Goal: Information Seeking & Learning: Learn about a topic

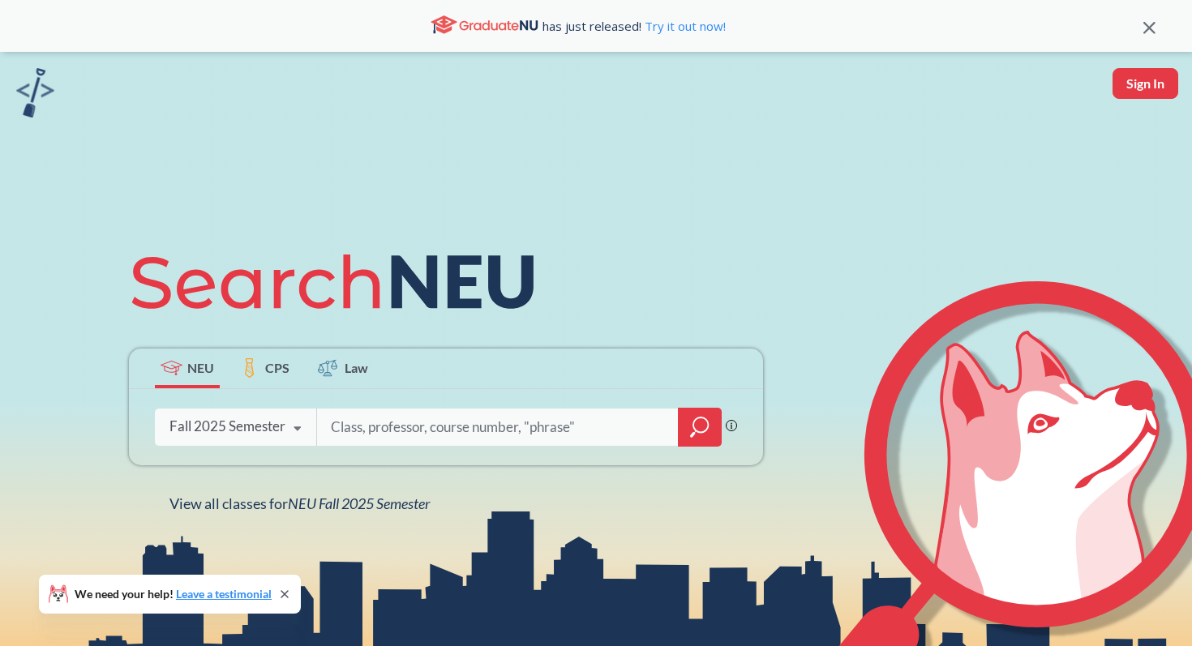
click at [362, 427] on input "search" at bounding box center [497, 427] width 337 height 34
click at [687, 435] on div at bounding box center [700, 427] width 44 height 39
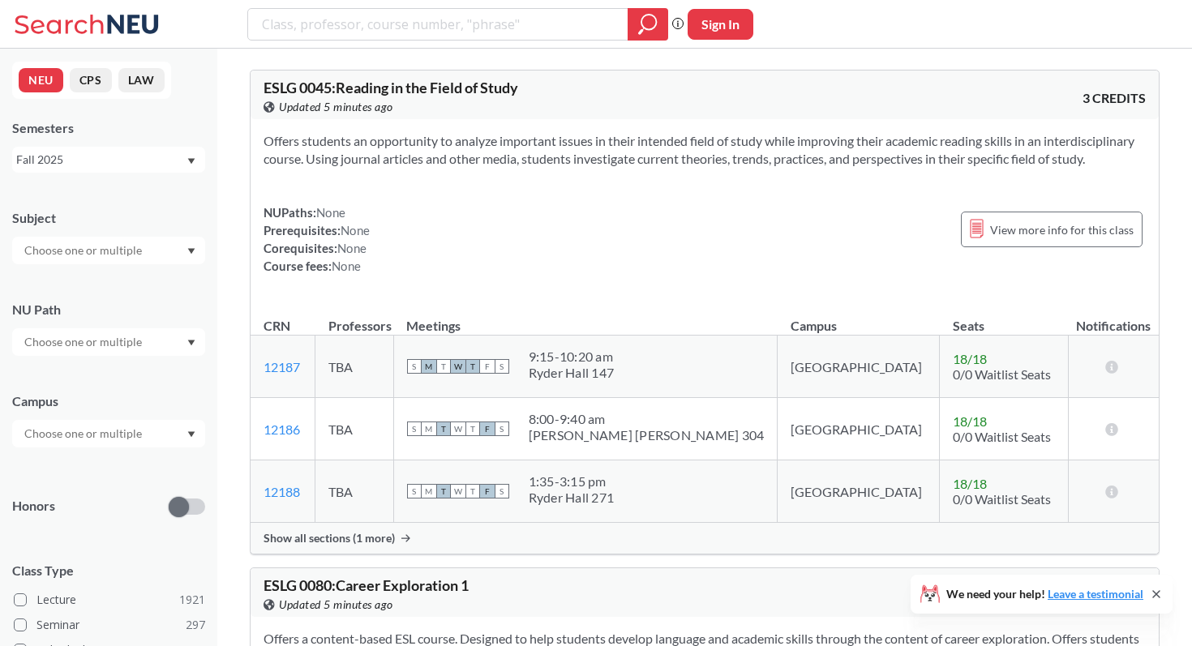
click at [149, 256] on div at bounding box center [108, 251] width 193 height 28
click at [148, 189] on div "NEU CPS LAW Semesters Fall 2025 Subject NU Path Campus Honors Class Type Lectur…" at bounding box center [108, 348] width 217 height 598
click at [148, 343] on div at bounding box center [108, 342] width 193 height 28
click at [131, 420] on span "( 124 )" at bounding box center [140, 418] width 26 height 14
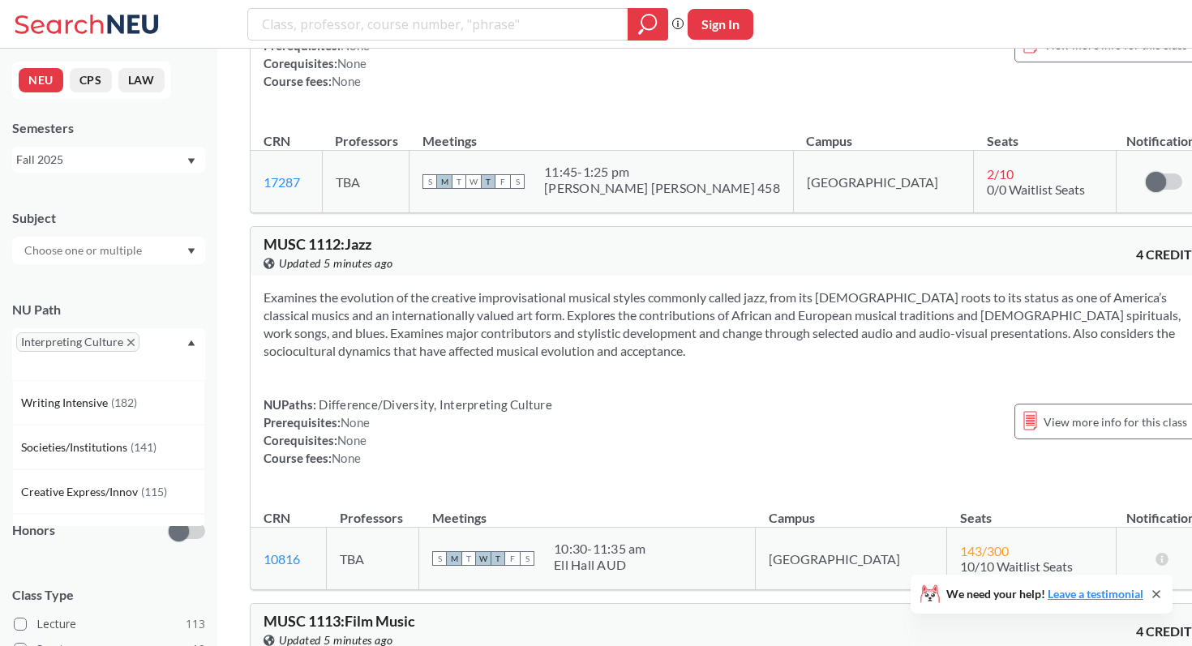
scroll to position [4447, 0]
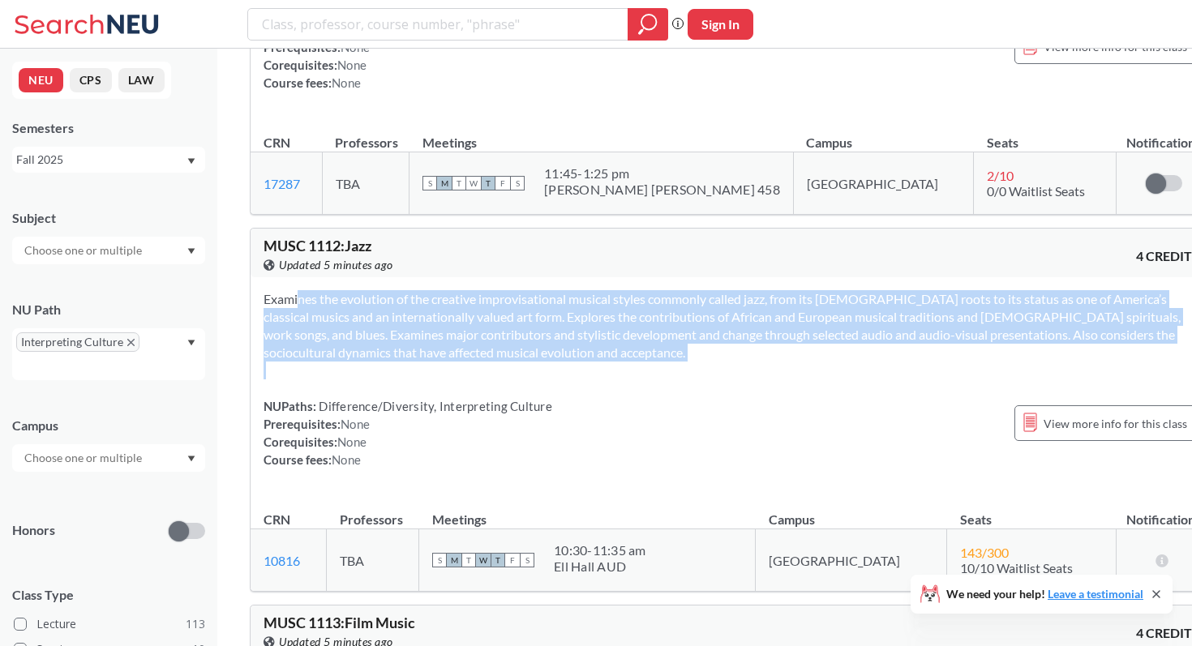
drag, startPoint x: 259, startPoint y: 135, endPoint x: 752, endPoint y: 225, distance: 501.4
click at [752, 277] on div "Examines the evolution of the creative improvisational musical styles commonly …" at bounding box center [732, 385] width 962 height 217
copy section "Examines the evolution of the creative improvisational musical styles commonly …"
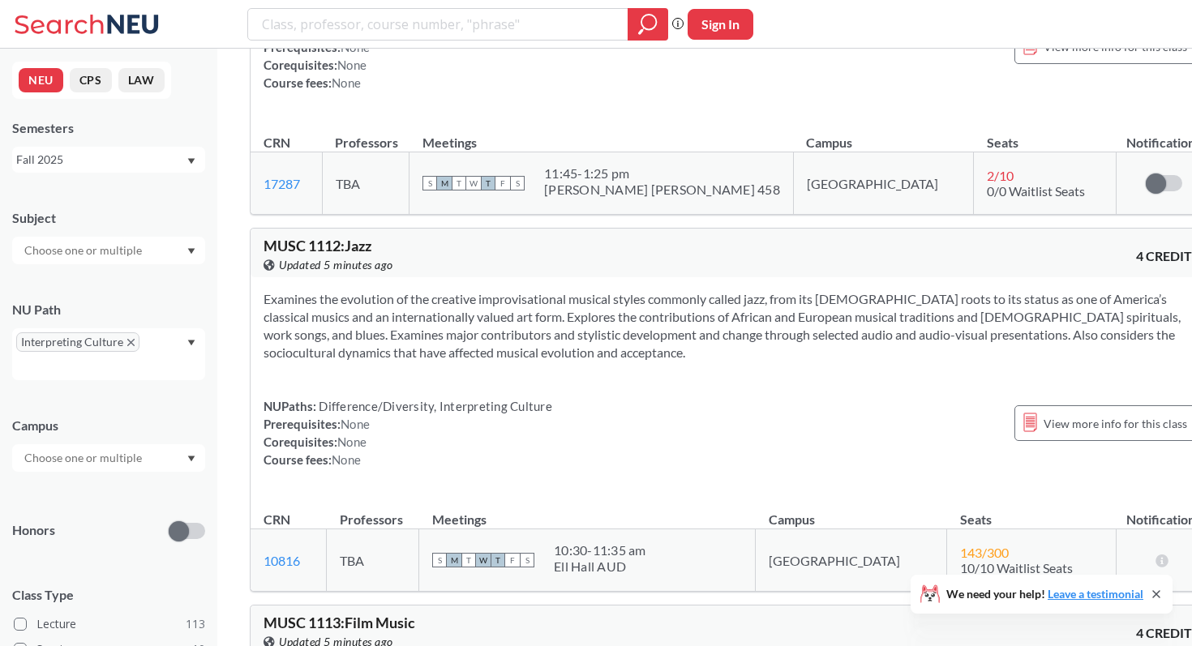
click at [683, 397] on div "NUPaths: Difference/Diversity, Interpreting Culture Prerequisites: None Corequi…" at bounding box center [732, 432] width 936 height 71
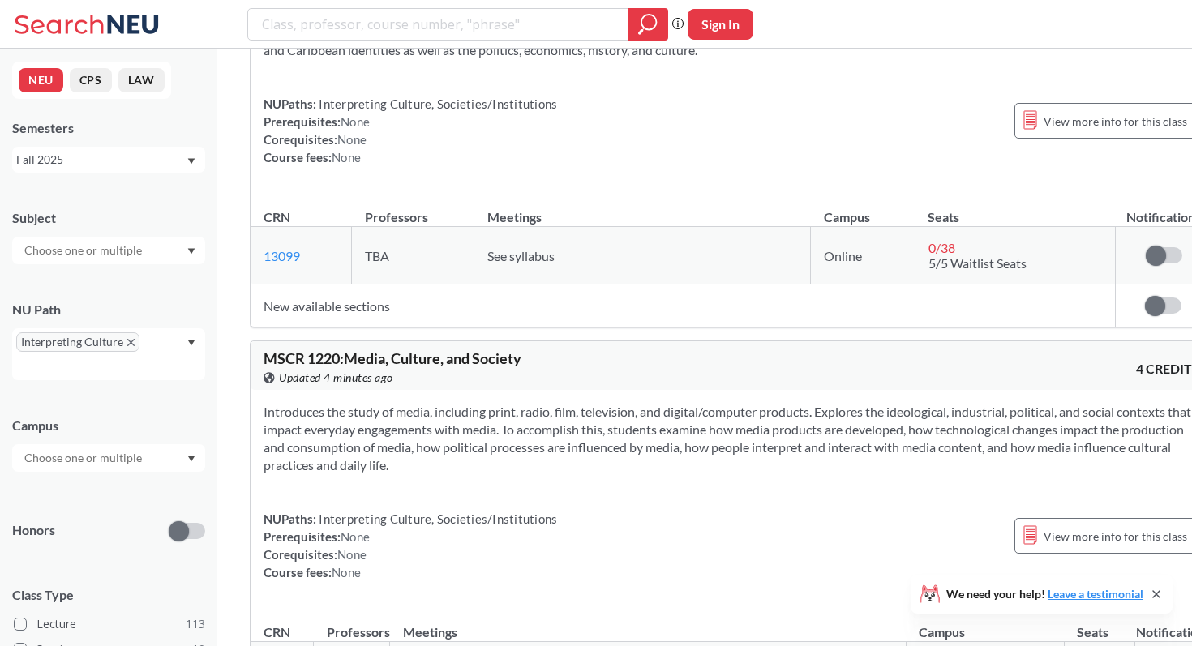
scroll to position [12294, 0]
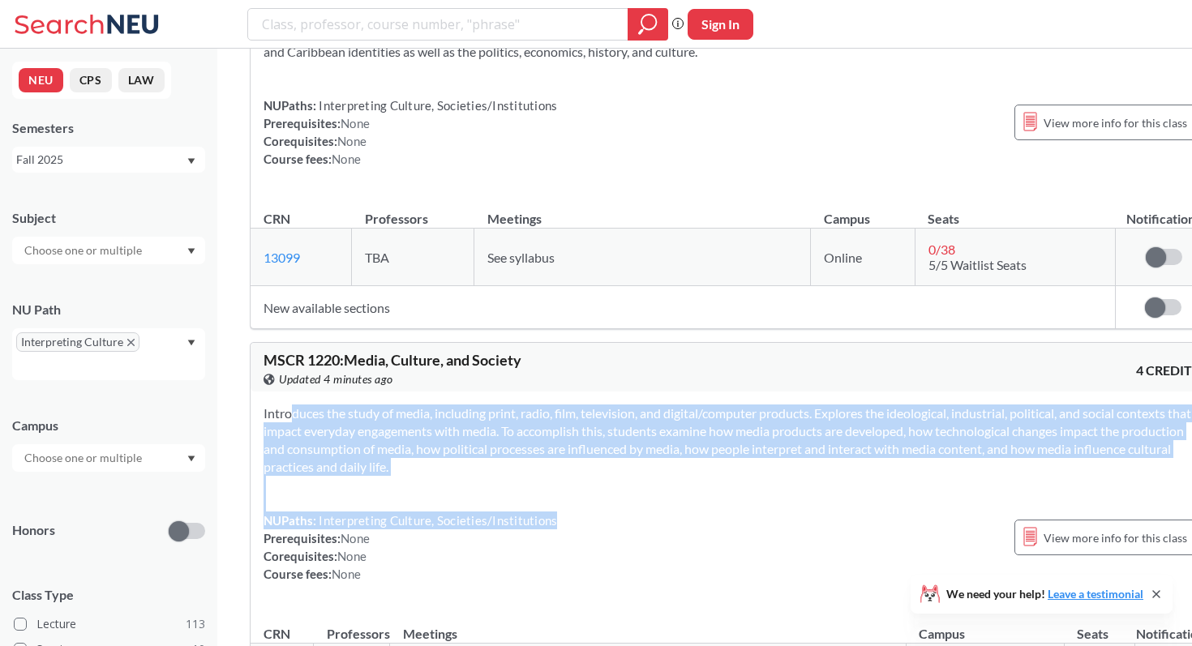
drag, startPoint x: 256, startPoint y: 216, endPoint x: 616, endPoint y: 326, distance: 376.6
click at [616, 392] on div "Introduces the study of media, including print, radio, film, television, and di…" at bounding box center [732, 500] width 962 height 217
copy div "Introduces the study of media, including print, radio, film, television, and di…"
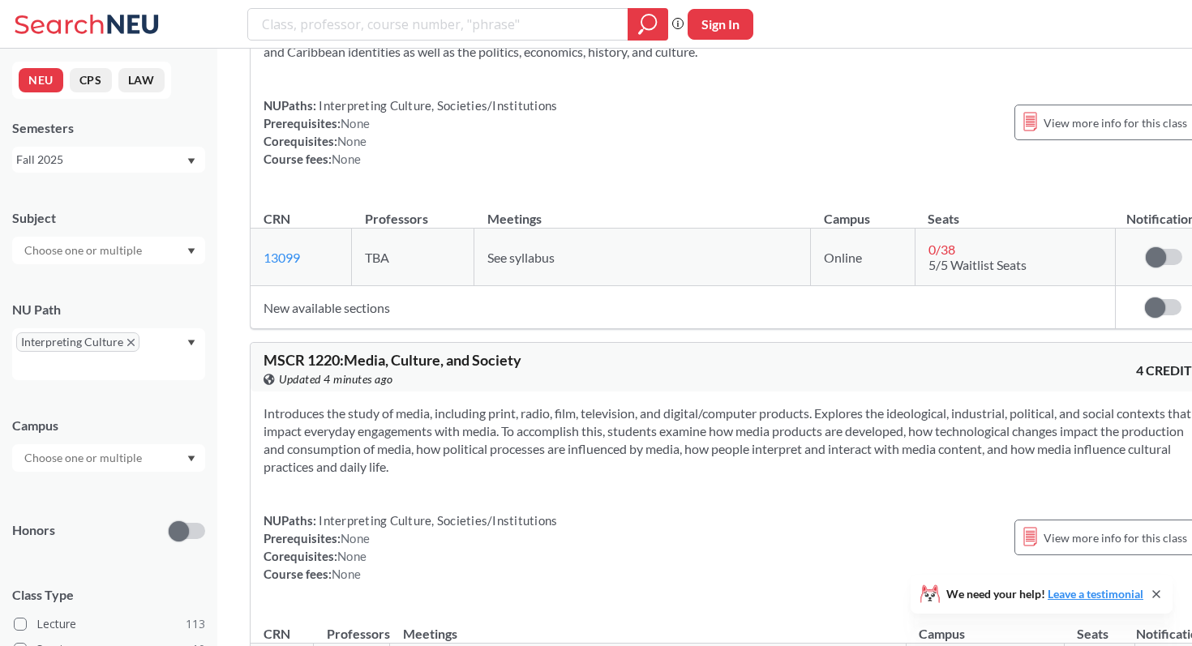
click at [655, 512] on div "NUPaths: Interpreting Culture, Societies/Institutions Prerequisites: None Coreq…" at bounding box center [732, 547] width 936 height 71
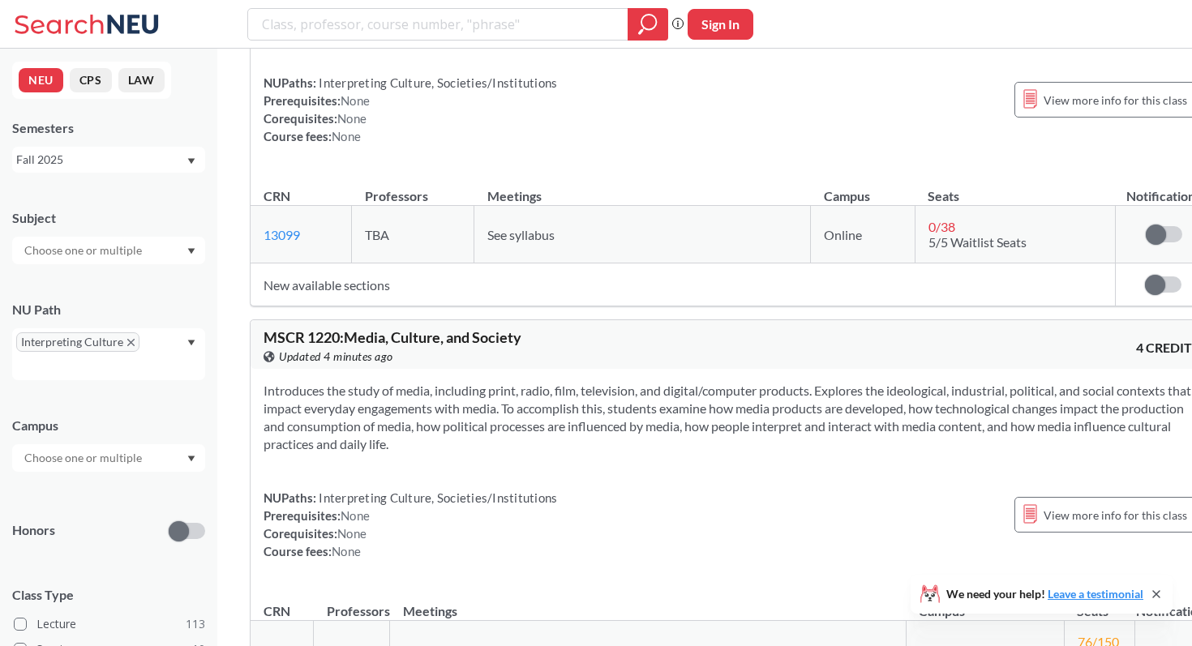
scroll to position [12332, 0]
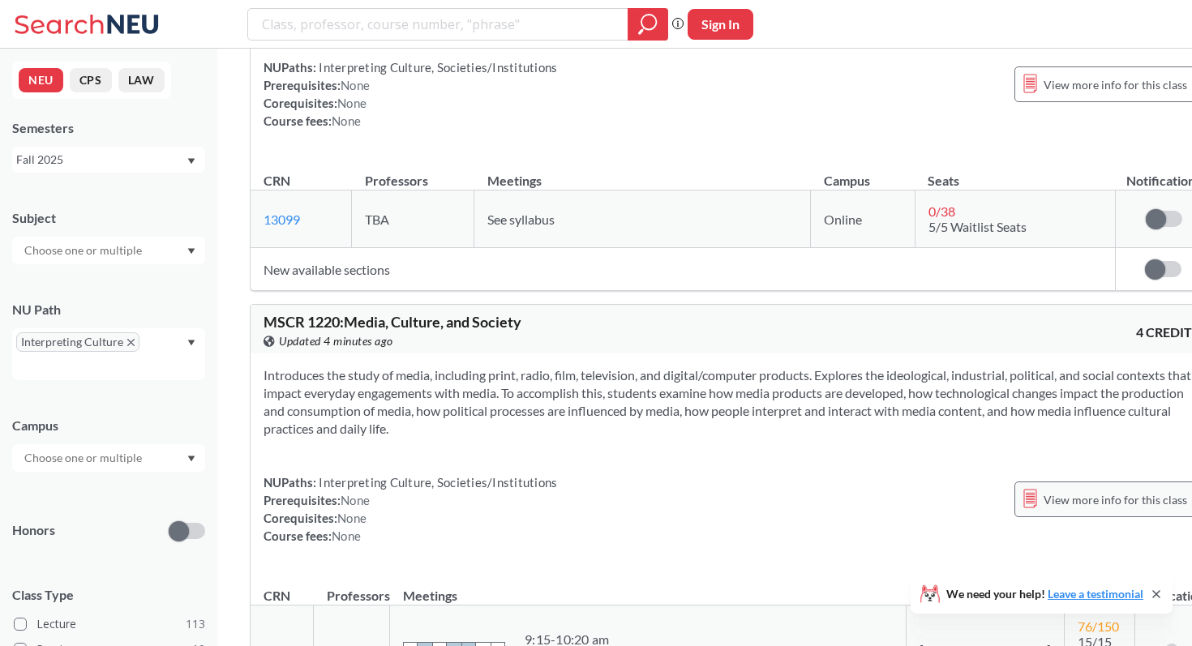
click at [1015, 482] on div "View more info for this class" at bounding box center [1106, 500] width 182 height 36
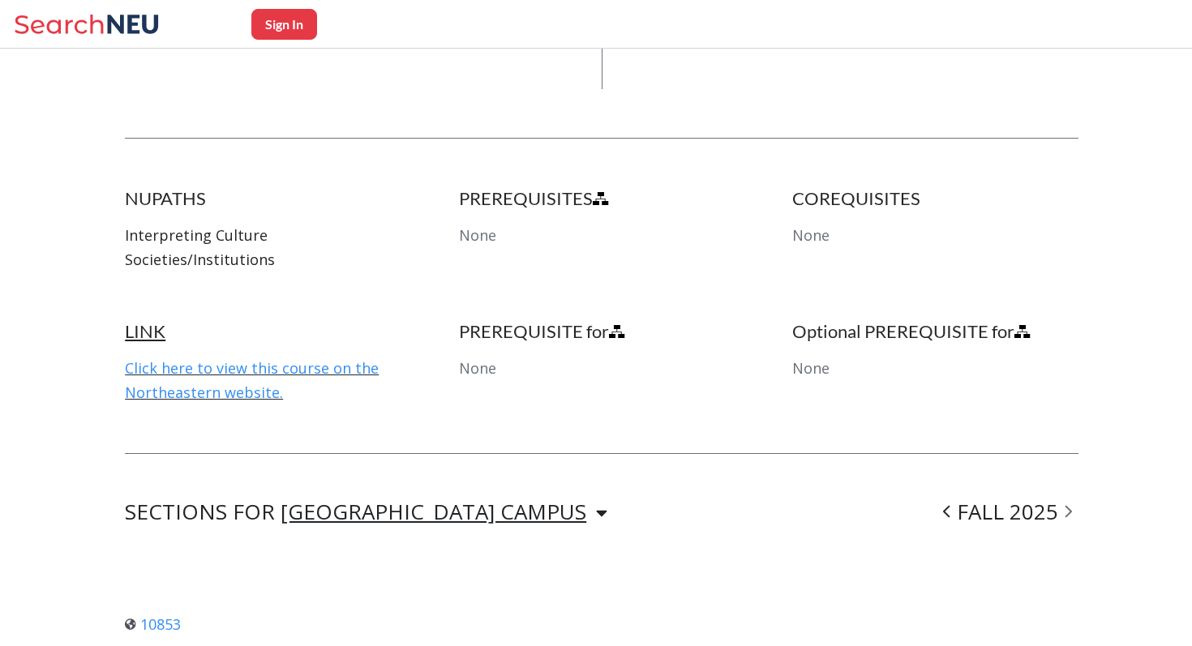
scroll to position [753, 0]
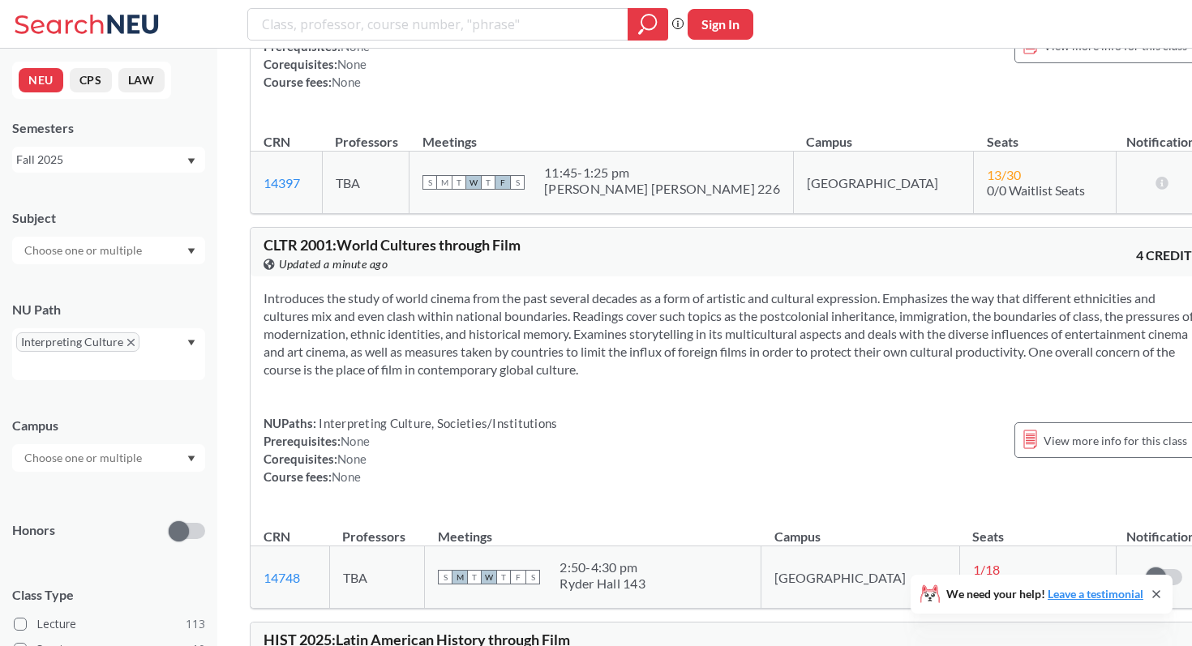
scroll to position [25652, 0]
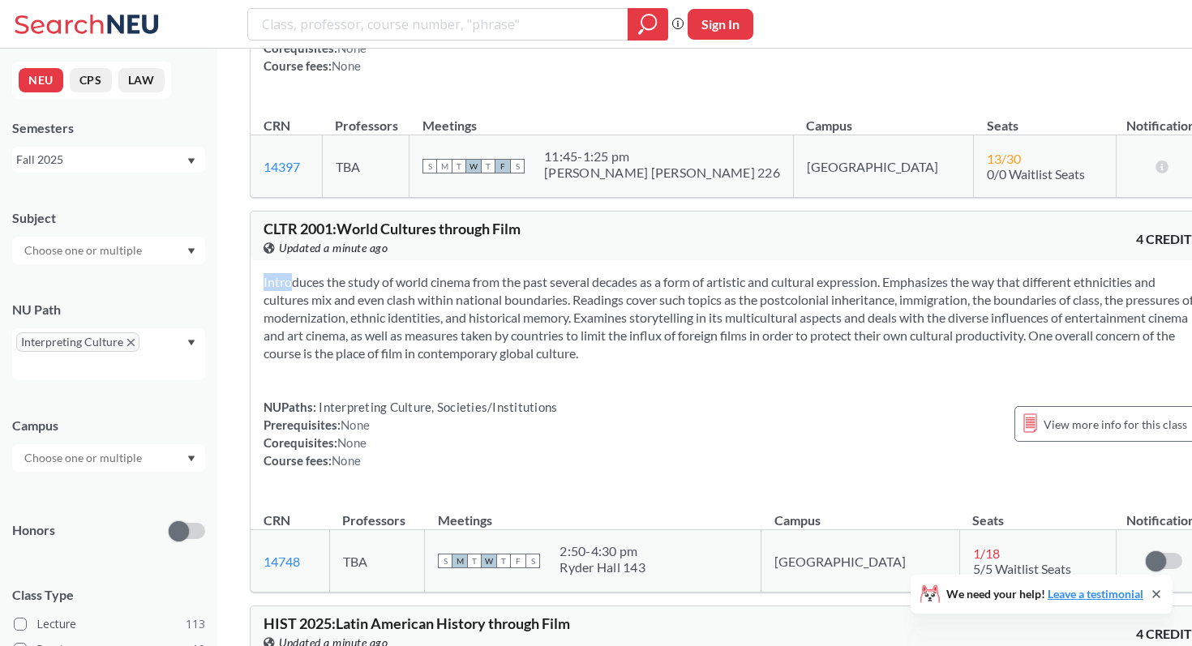
drag, startPoint x: 254, startPoint y: 116, endPoint x: 876, endPoint y: 217, distance: 630.1
click at [876, 260] on div "Introduces the study of world cinema from the past several decades as a form of…" at bounding box center [732, 377] width 962 height 235
copy section
click at [834, 312] on div "Introduces the study of world cinema from the past several decades as a form of…" at bounding box center [732, 377] width 962 height 235
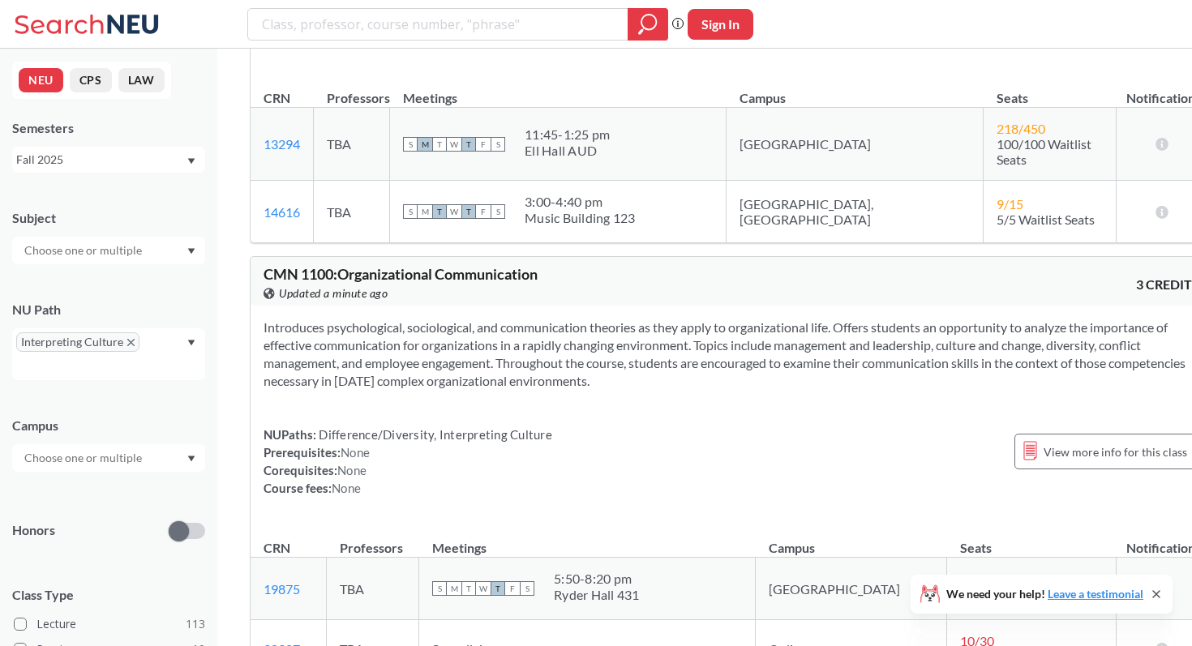
scroll to position [0, 0]
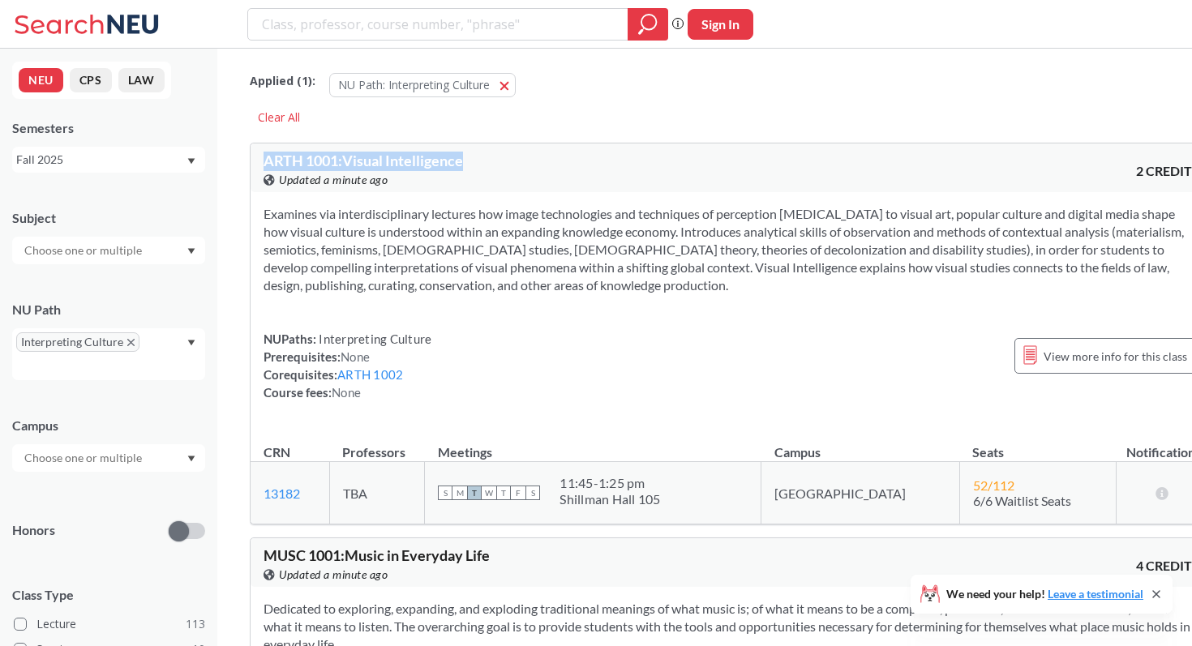
drag, startPoint x: 262, startPoint y: 159, endPoint x: 549, endPoint y: 160, distance: 287.1
click at [549, 161] on div "ARTH 1001 : Visual Intelligence View this course on Banner. Updated a minute ag…" at bounding box center [732, 168] width 962 height 49
copy span "ARTH 1001 : Visual Intelligence"
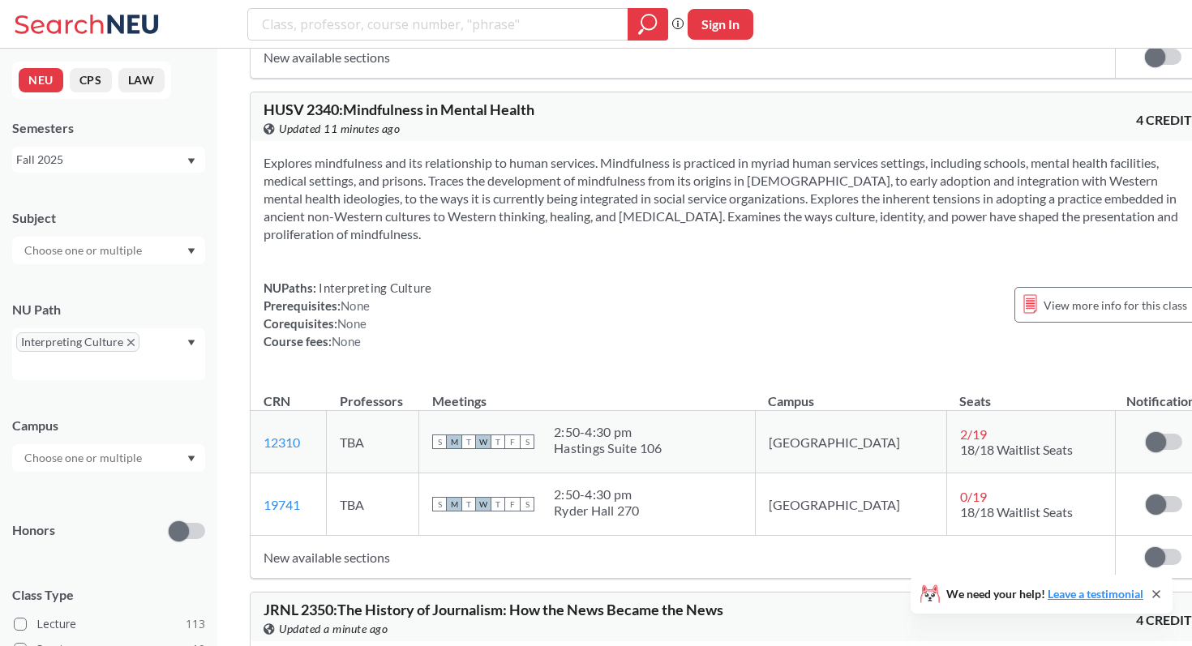
scroll to position [33747, 0]
copy span "ARTH 1001 : Visual Intelligence"
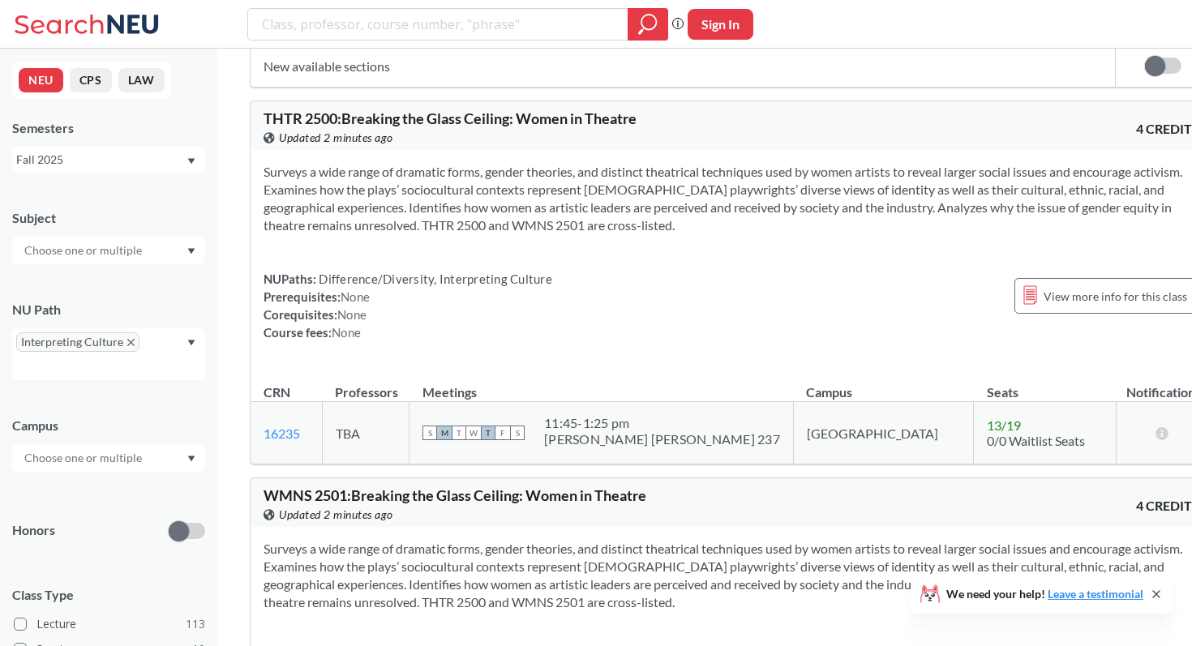
scroll to position [37563, 0]
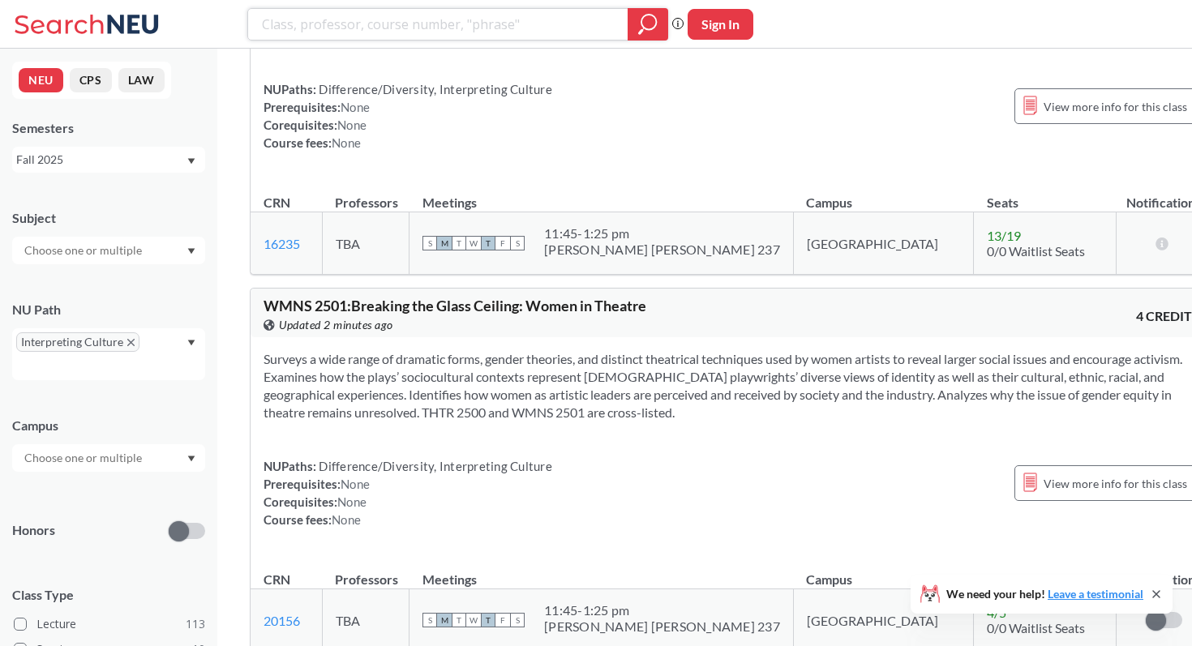
click at [591, 25] on input "search" at bounding box center [438, 25] width 356 height 28
type input "chinese"
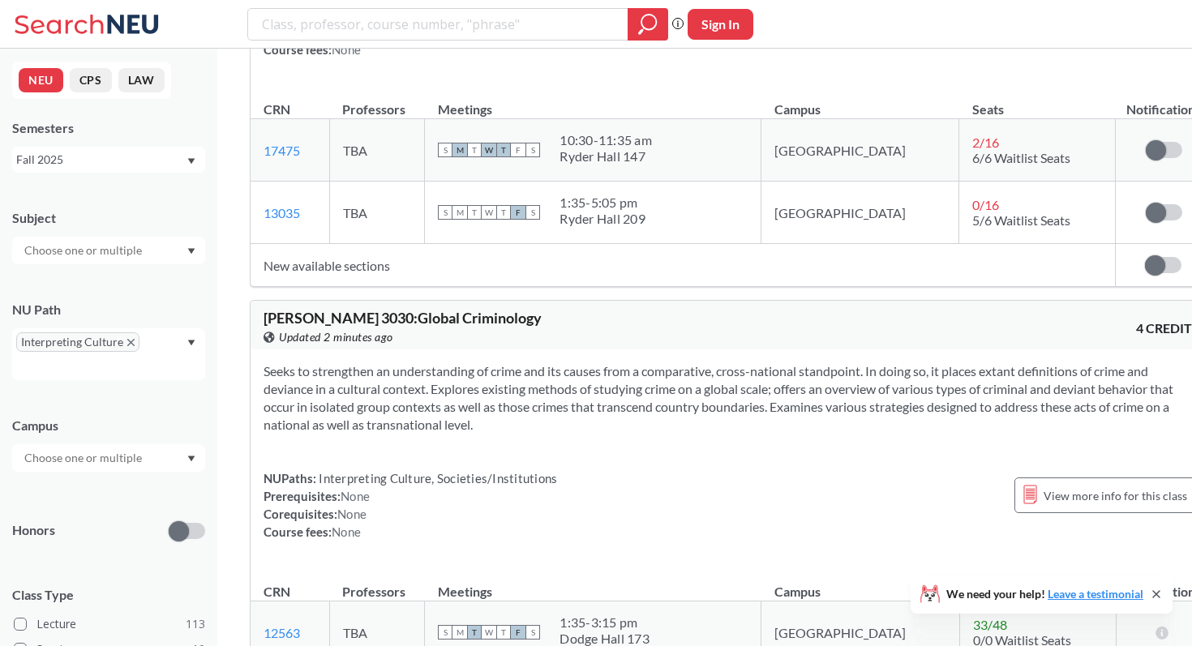
scroll to position [40314, 0]
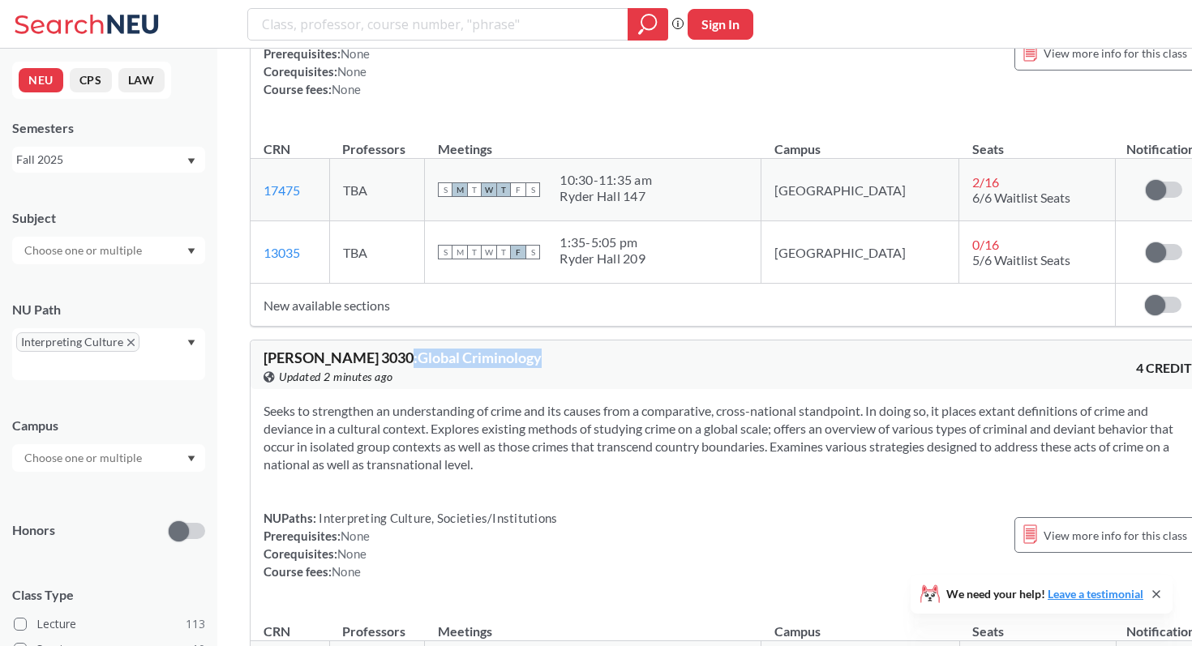
drag, startPoint x: 339, startPoint y: 160, endPoint x: 500, endPoint y: 161, distance: 161.4
click at [501, 350] on div "[PERSON_NAME] 3030 : Global Criminology View this course on Banner. Updated 2 m…" at bounding box center [498, 368] width 468 height 36
copy span ": Global Criminology"
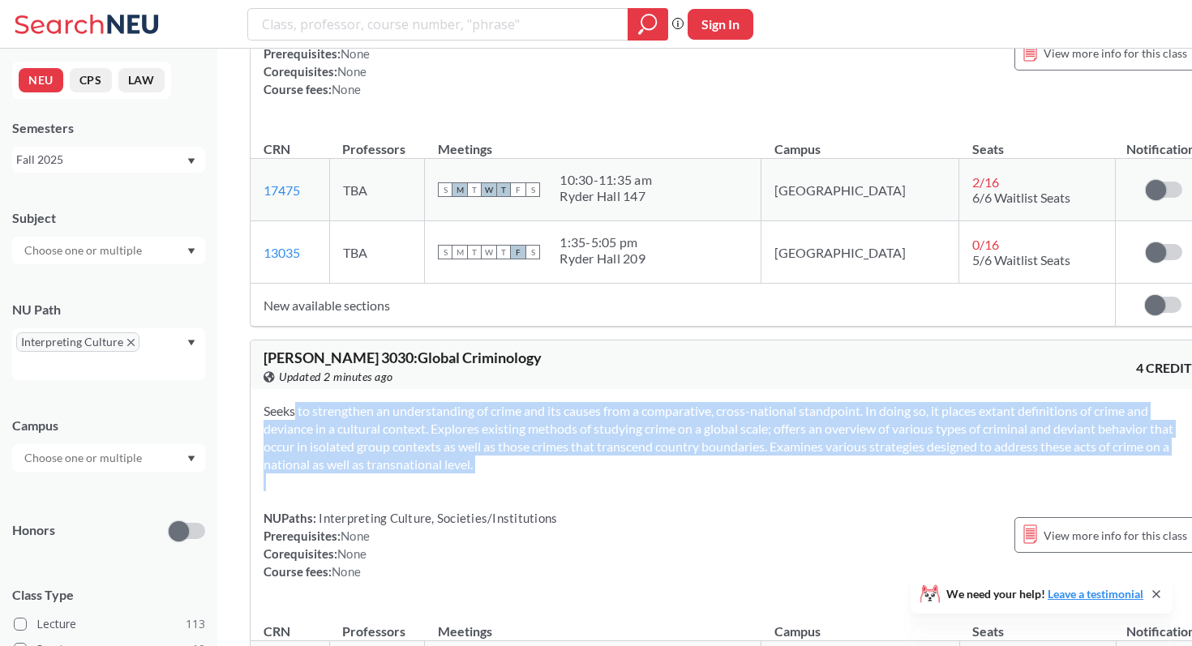
drag, startPoint x: 260, startPoint y: 217, endPoint x: 545, endPoint y: 304, distance: 297.8
click at [545, 389] on div "Seeks to strengthen an understanding of crime and its causes from a comparative…" at bounding box center [732, 497] width 962 height 217
copy section "Seeks to strengthen an understanding of crime and its causes from a comparative…"
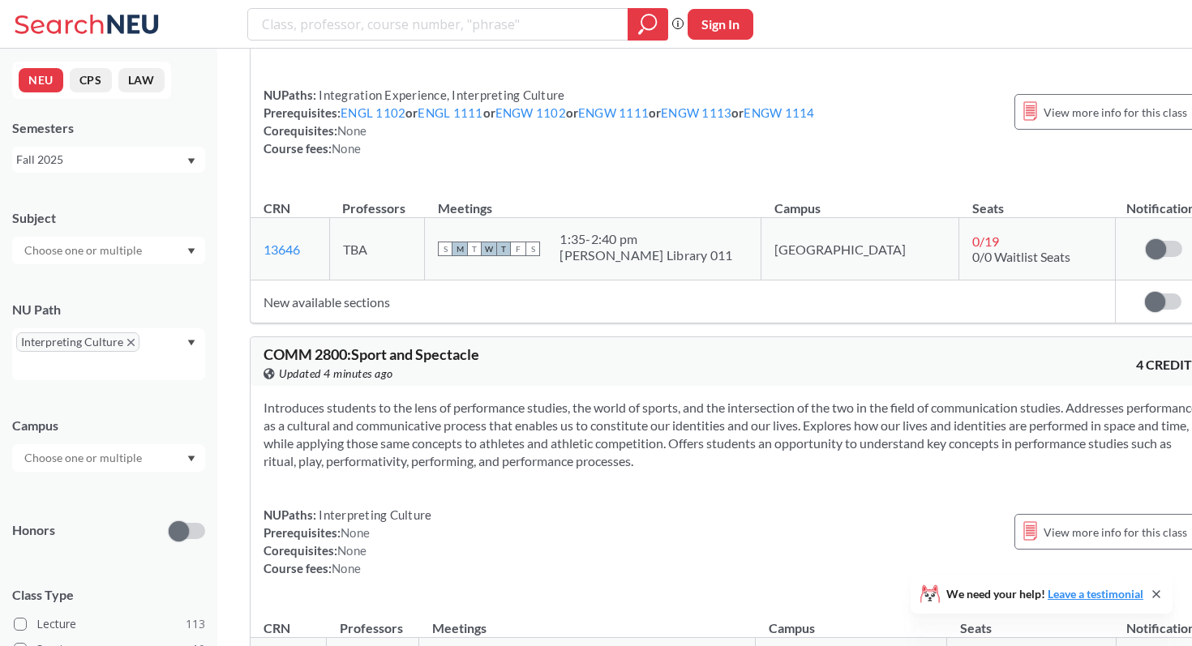
scroll to position [38752, 0]
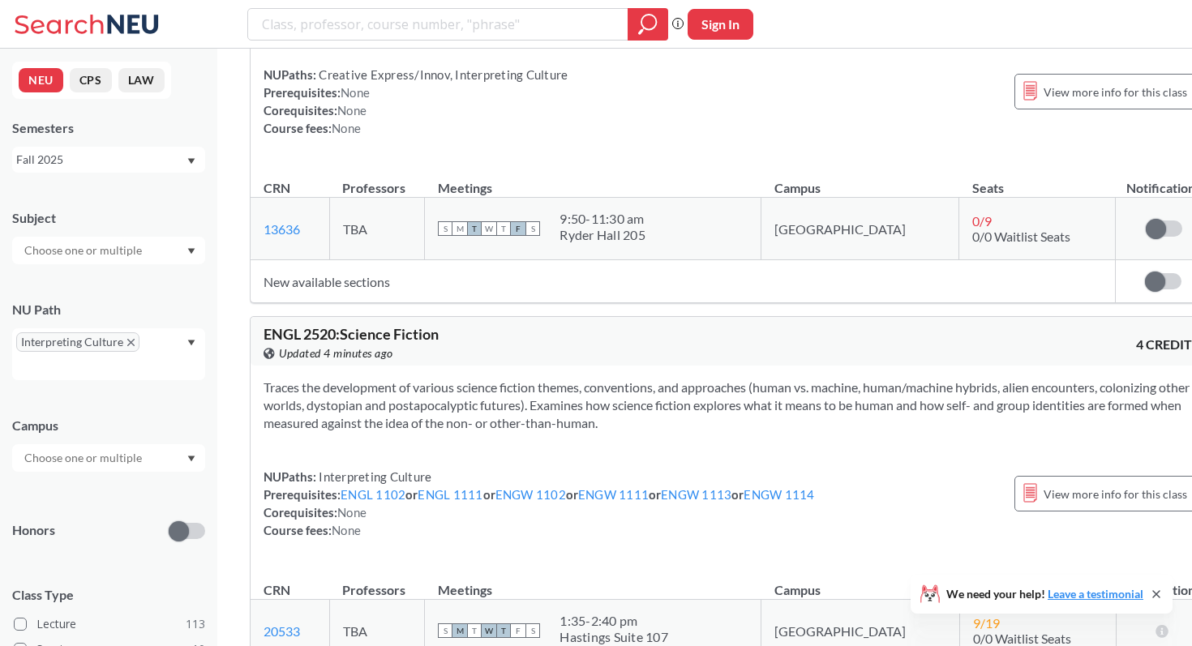
click at [362, 366] on div "Traces the development of various science fiction themes, conventions, and appr…" at bounding box center [732, 465] width 962 height 199
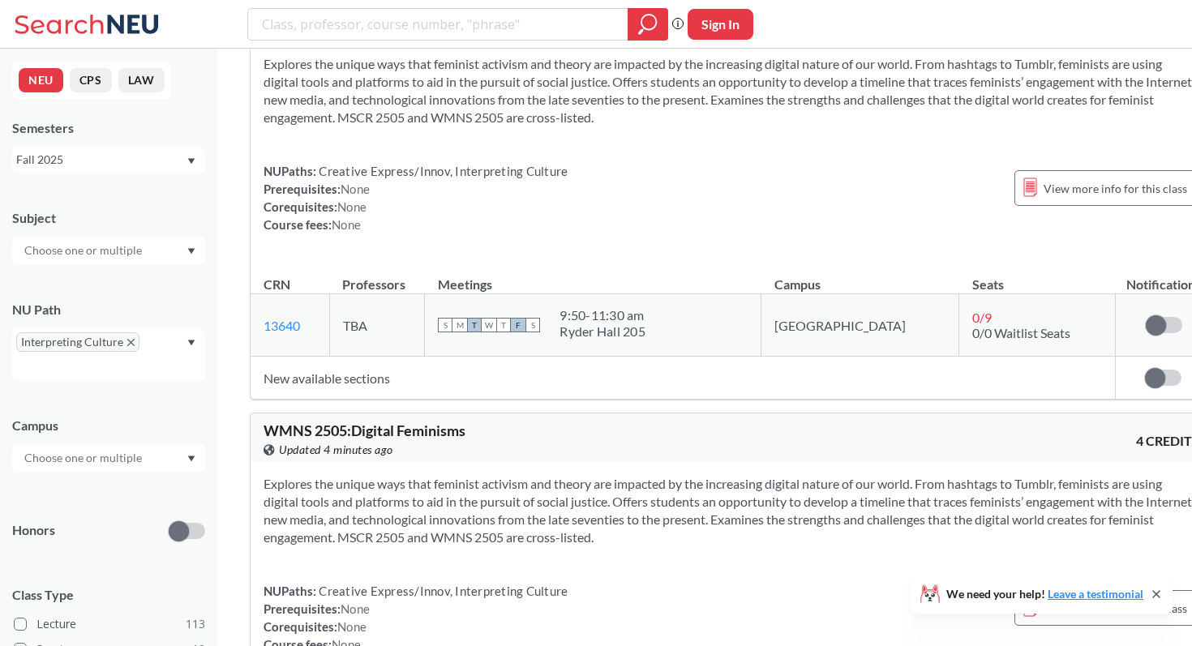
scroll to position [38236, 0]
drag, startPoint x: 270, startPoint y: 271, endPoint x: 731, endPoint y: 358, distance: 468.9
click at [731, 461] on div "Explores the unique ways that feminist activism and theory are impacted by the …" at bounding box center [732, 569] width 962 height 217
copy section
click at [702, 461] on div "Explores the unique ways that feminist activism and theory are impacted by the …" at bounding box center [732, 569] width 962 height 217
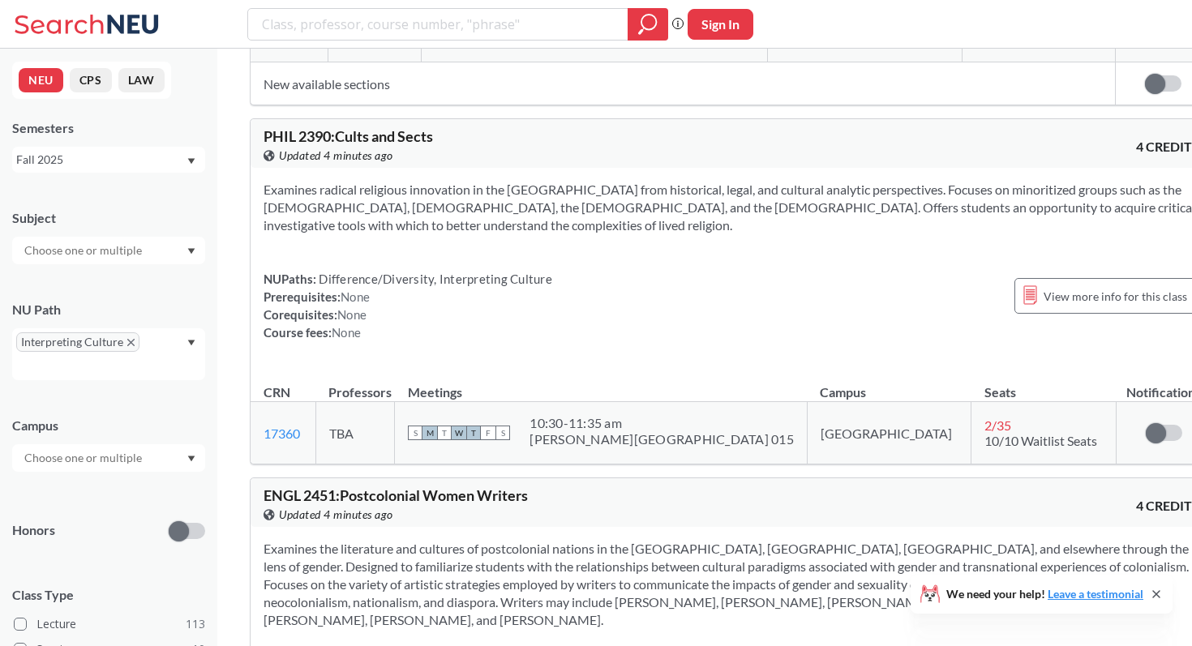
scroll to position [35031, 0]
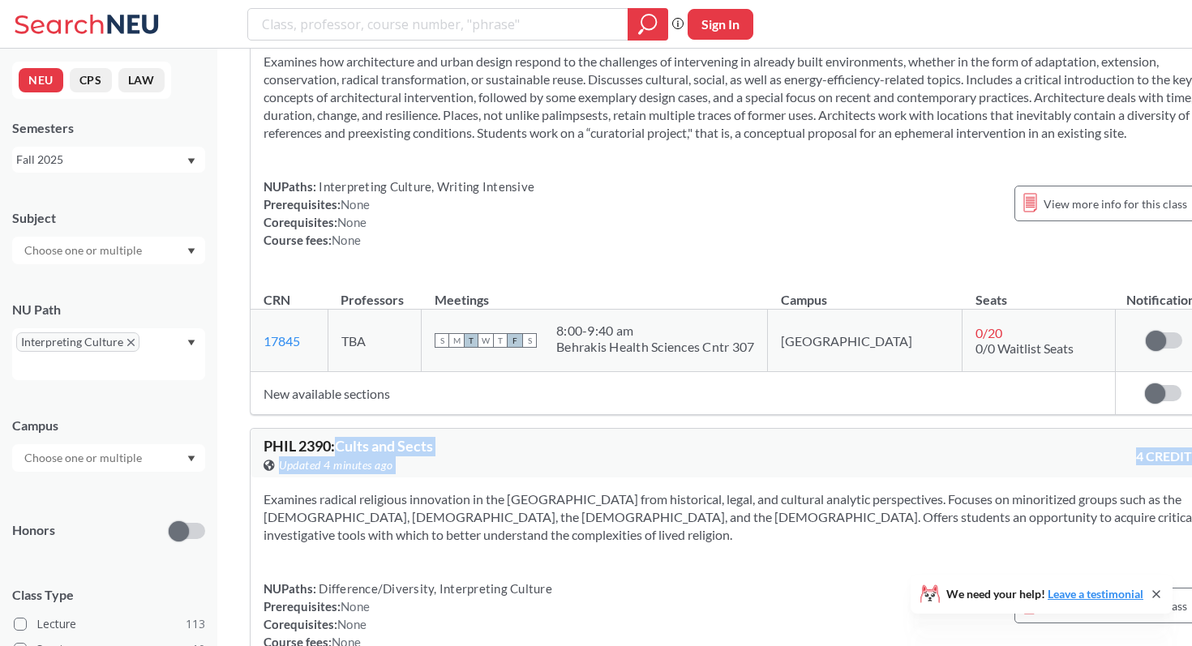
drag, startPoint x: 340, startPoint y: 247, endPoint x: 574, endPoint y: 357, distance: 259.0
click at [573, 428] on div "PHIL 2390 : Cults and Sects View this course on Banner. Updated 4 minutes ago 4…" at bounding box center [731, 601] width 963 height 346
copy div "Cults and Sects View this course on Banner. Updated 4 minutes ago 4 CREDITS"
click at [615, 478] on div "Examines radical religious innovation in the [GEOGRAPHIC_DATA] from historical,…" at bounding box center [732, 577] width 962 height 199
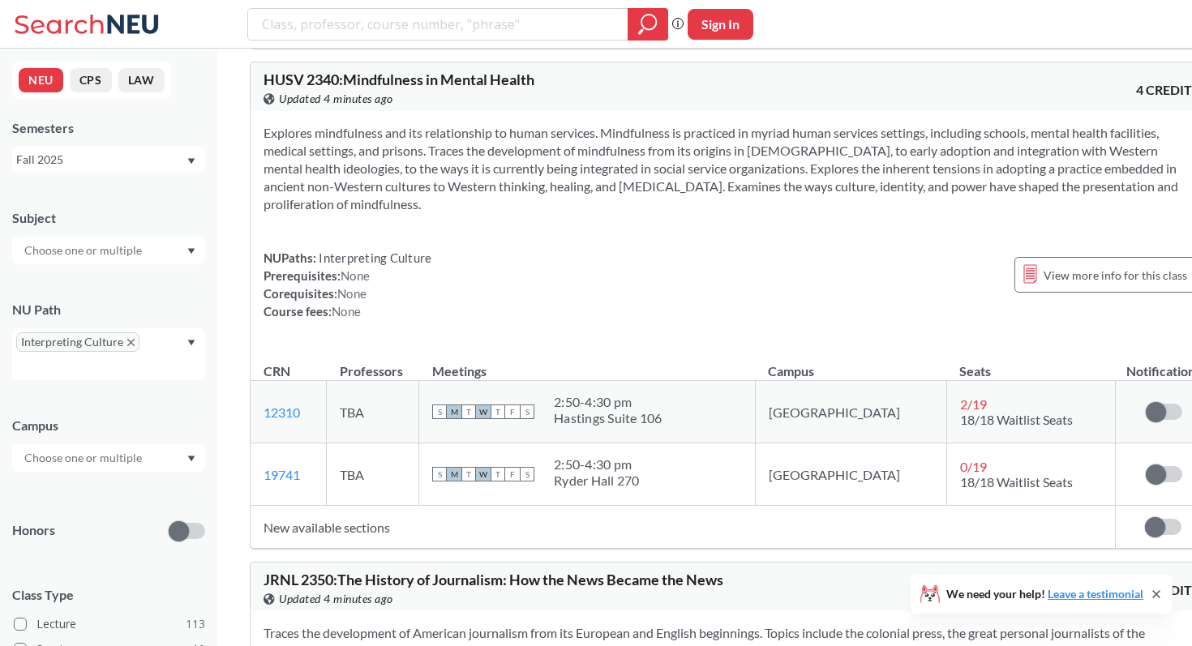
scroll to position [33816, 0]
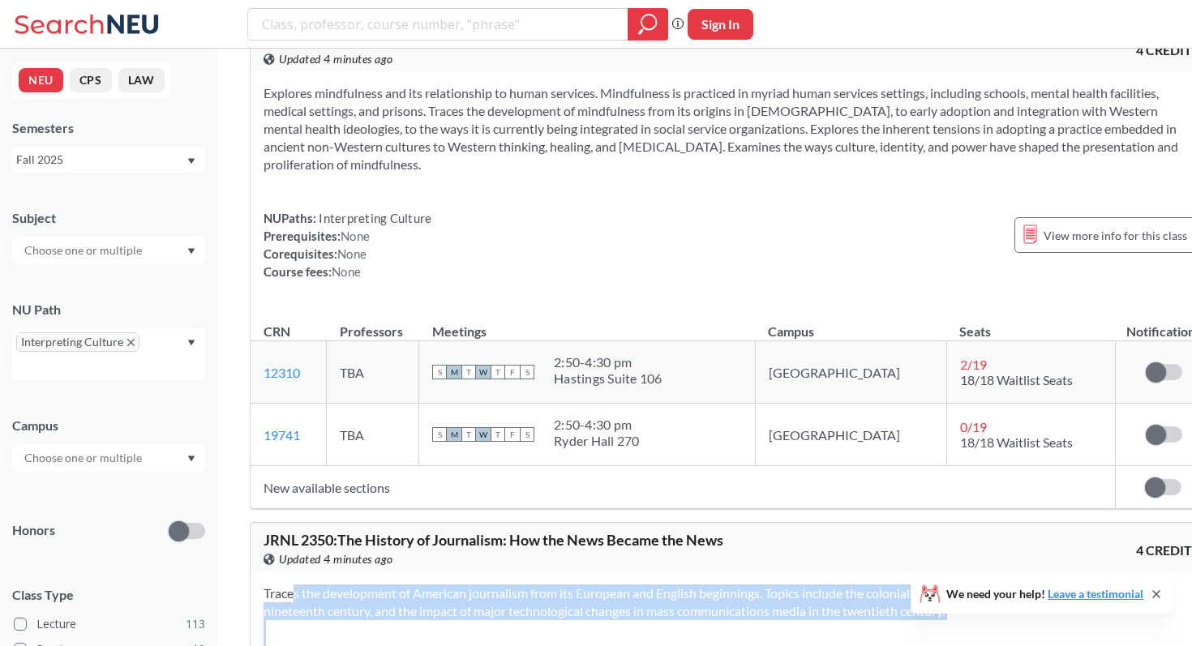
drag, startPoint x: 264, startPoint y: 374, endPoint x: 423, endPoint y: 443, distance: 174.0
copy div "Traces the development of American journalism from its European and English beg…"
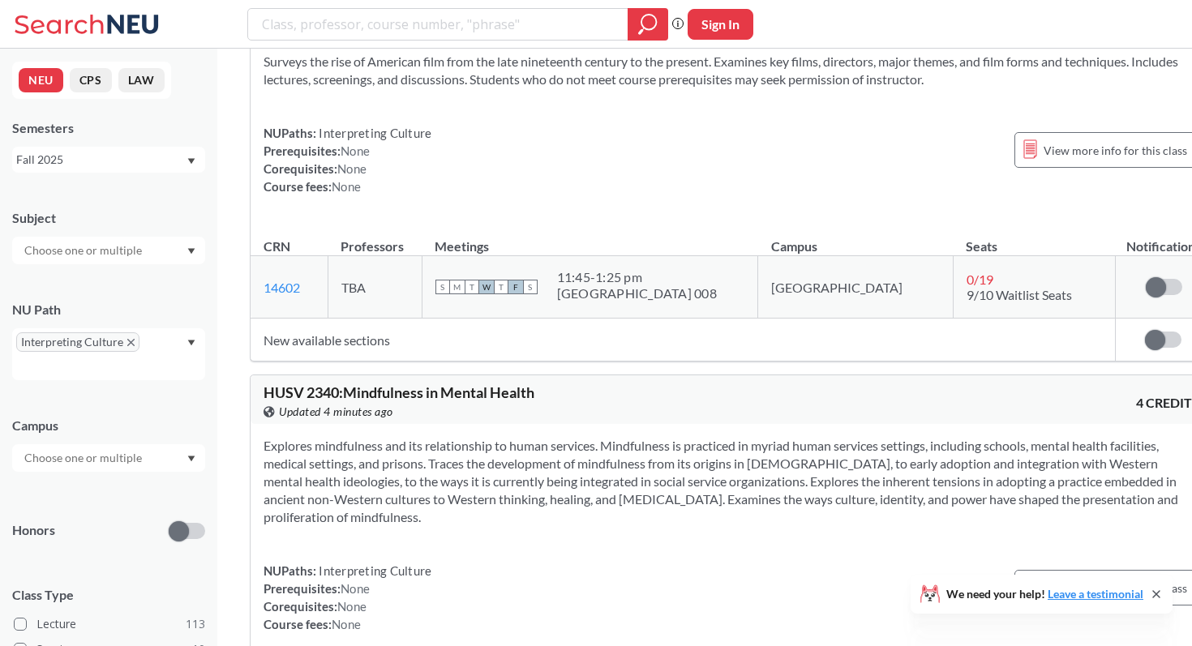
scroll to position [33399, 0]
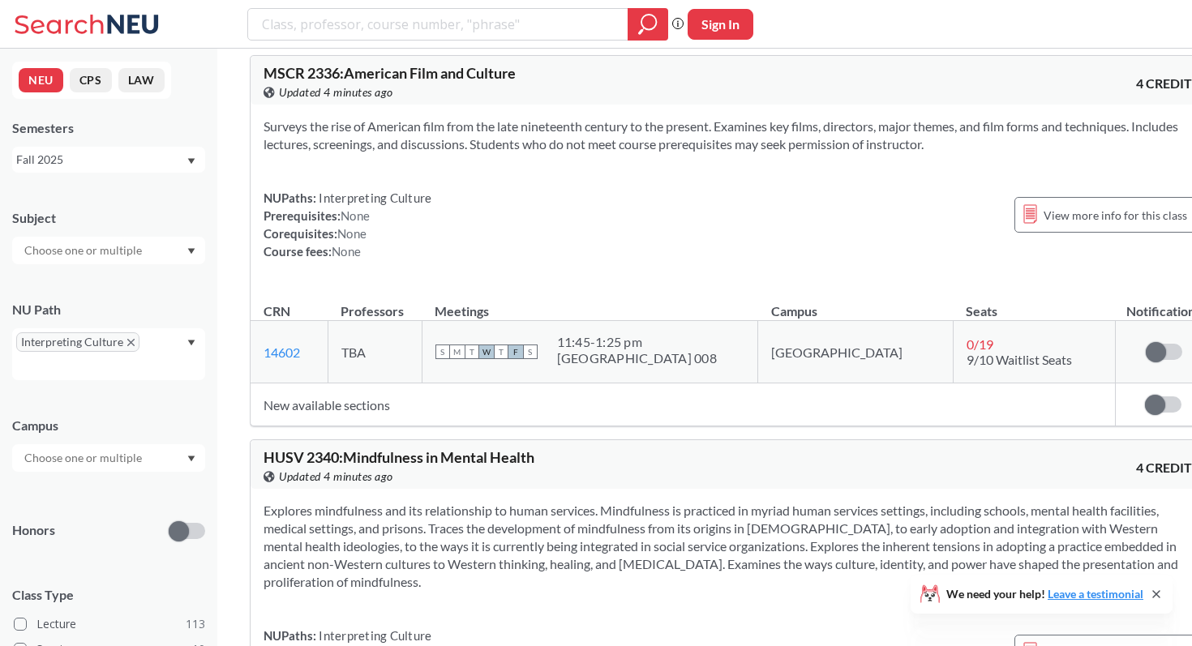
click at [411, 489] on div "Explores mindfulness and its relationship to human services. Mindfulness is pra…" at bounding box center [732, 606] width 962 height 235
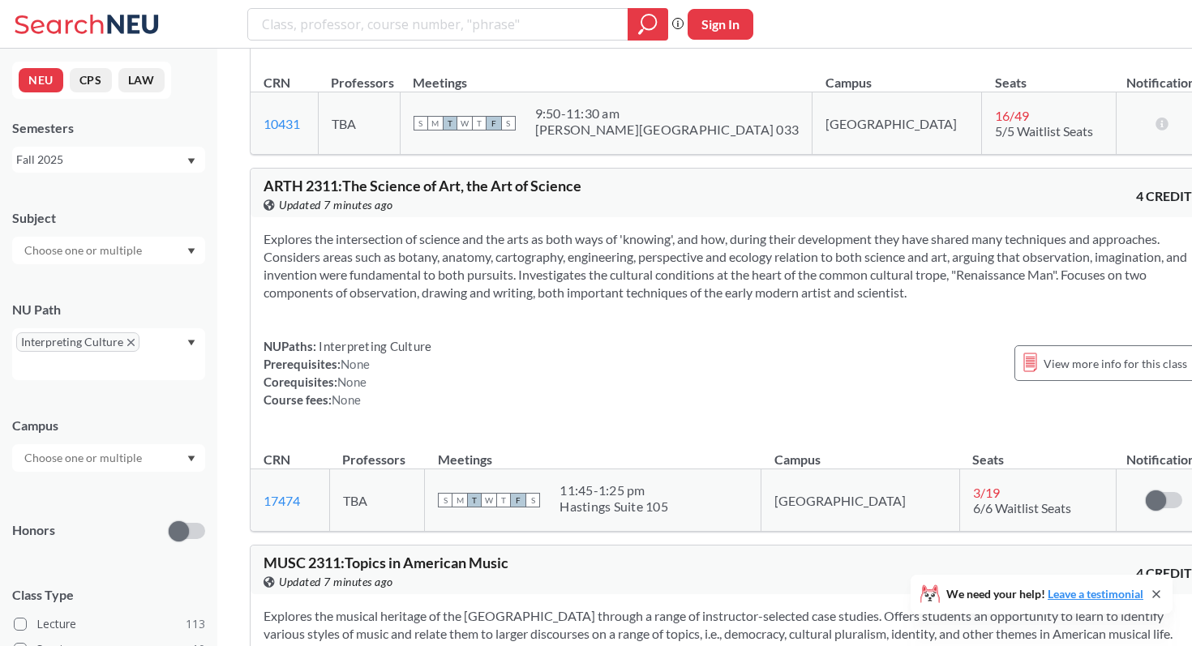
scroll to position [30367, 0]
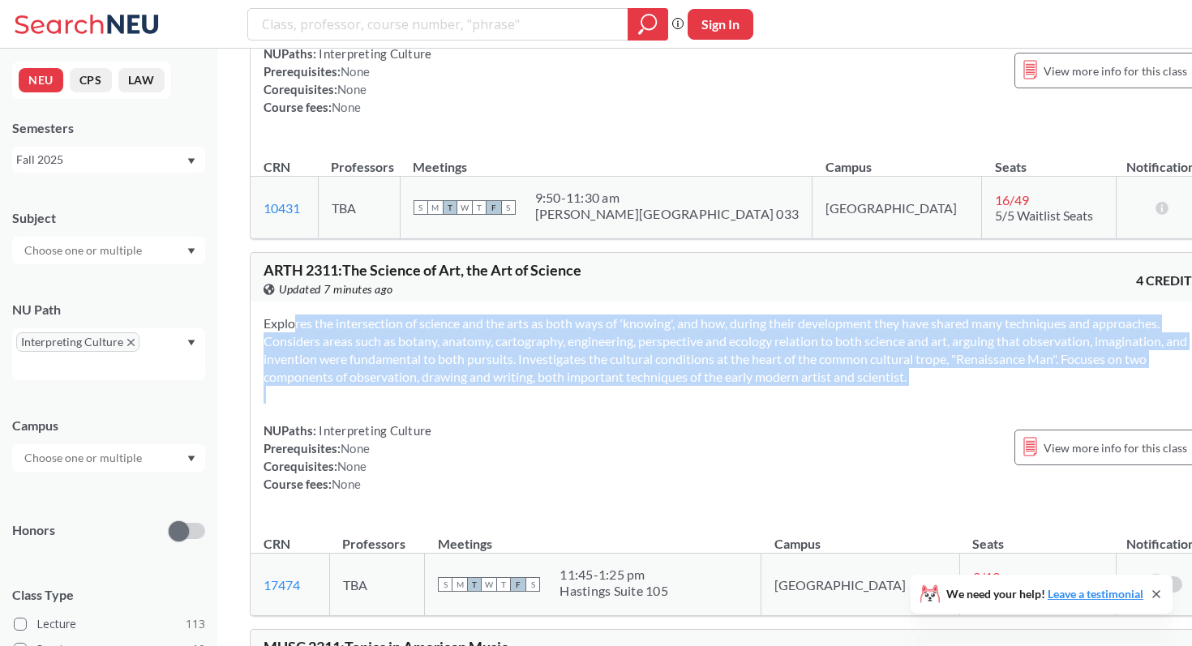
drag, startPoint x: 260, startPoint y: 148, endPoint x: 449, endPoint y: 243, distance: 211.4
click at [450, 302] on div "Explores the intersection of science and the arts as both ways of 'knowing', an…" at bounding box center [732, 410] width 962 height 217
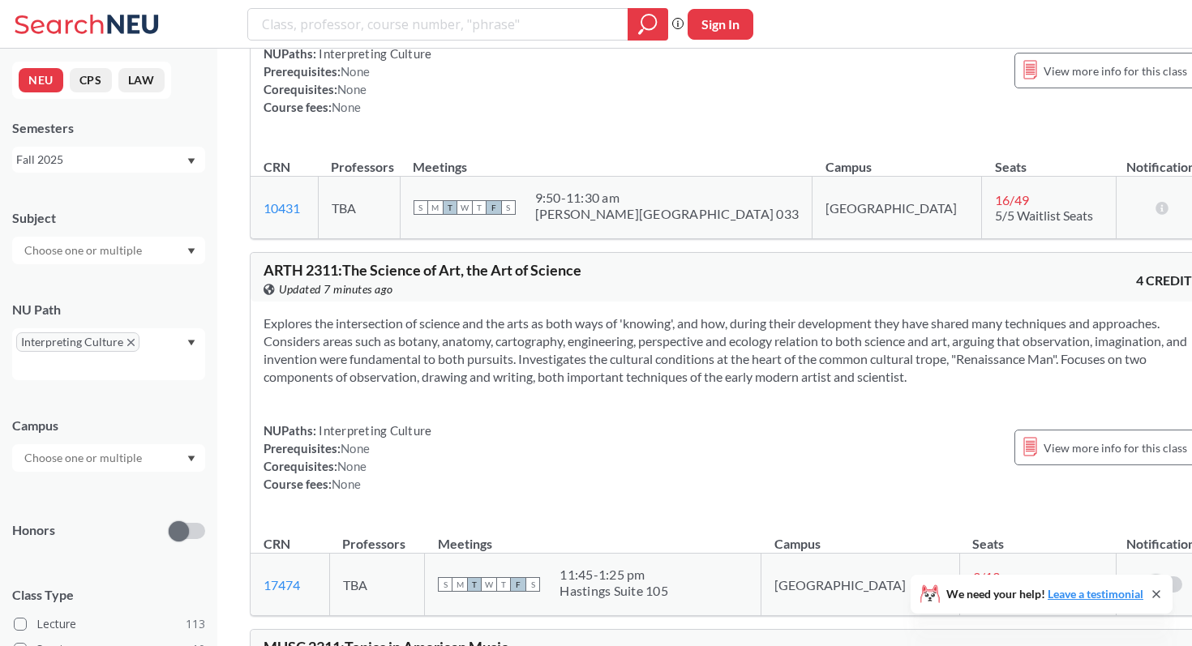
click at [586, 422] on div "NUPaths: Interpreting Culture Prerequisites: None Corequisites: None Course fee…" at bounding box center [732, 457] width 936 height 71
drag, startPoint x: 339, startPoint y: 103, endPoint x: 257, endPoint y: 95, distance: 82.3
click at [257, 253] on div "ARTH 2311 : The Science of Art, the Art of Science View this course on Banner. …" at bounding box center [732, 277] width 962 height 49
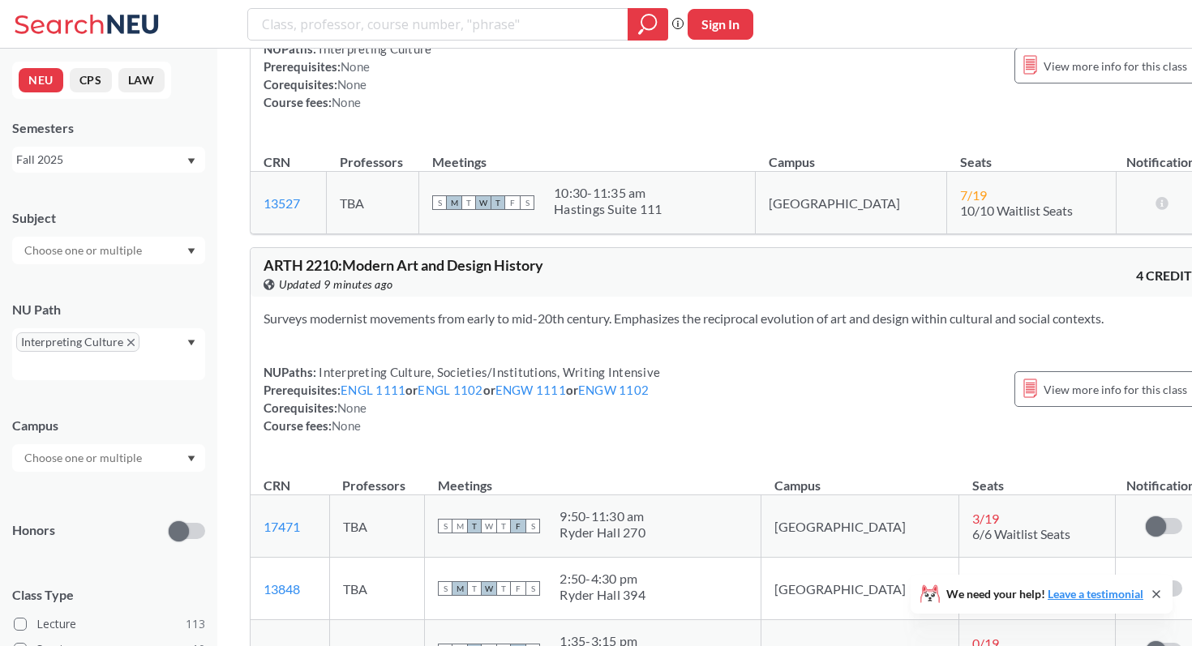
scroll to position [27593, 0]
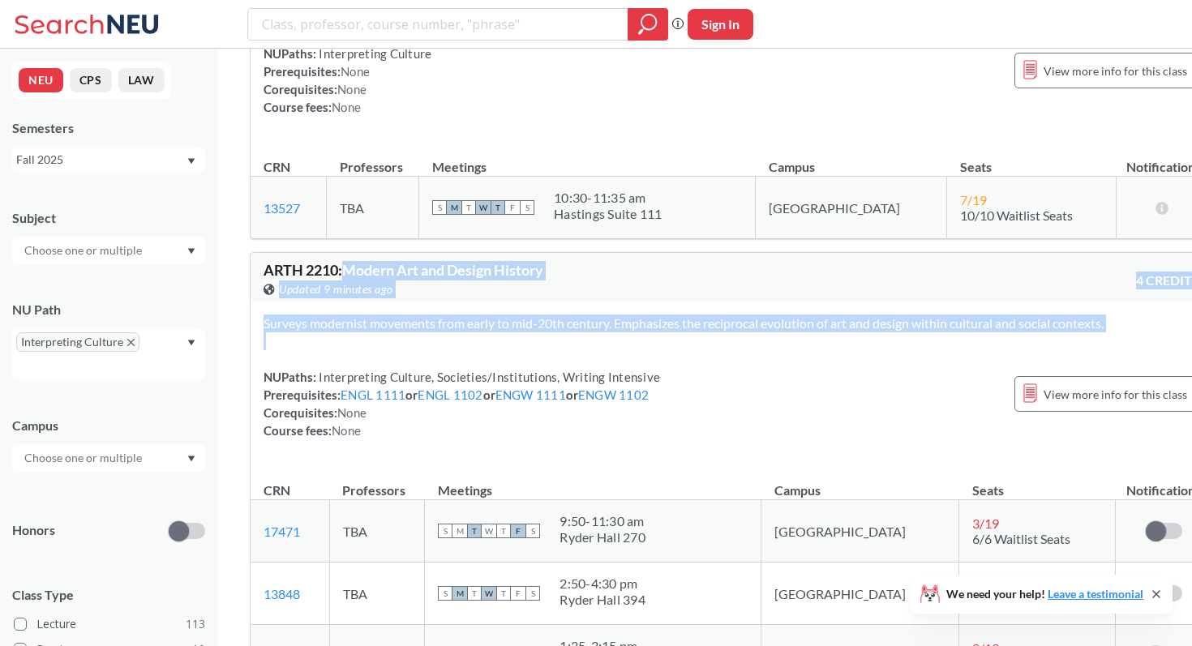
drag, startPoint x: 347, startPoint y: 95, endPoint x: 496, endPoint y: 184, distance: 173.2
click at [496, 252] on div "ARTH 2210 : Modern Art and Design History View this course on Banner. Updated 9…" at bounding box center [731, 491] width 963 height 478
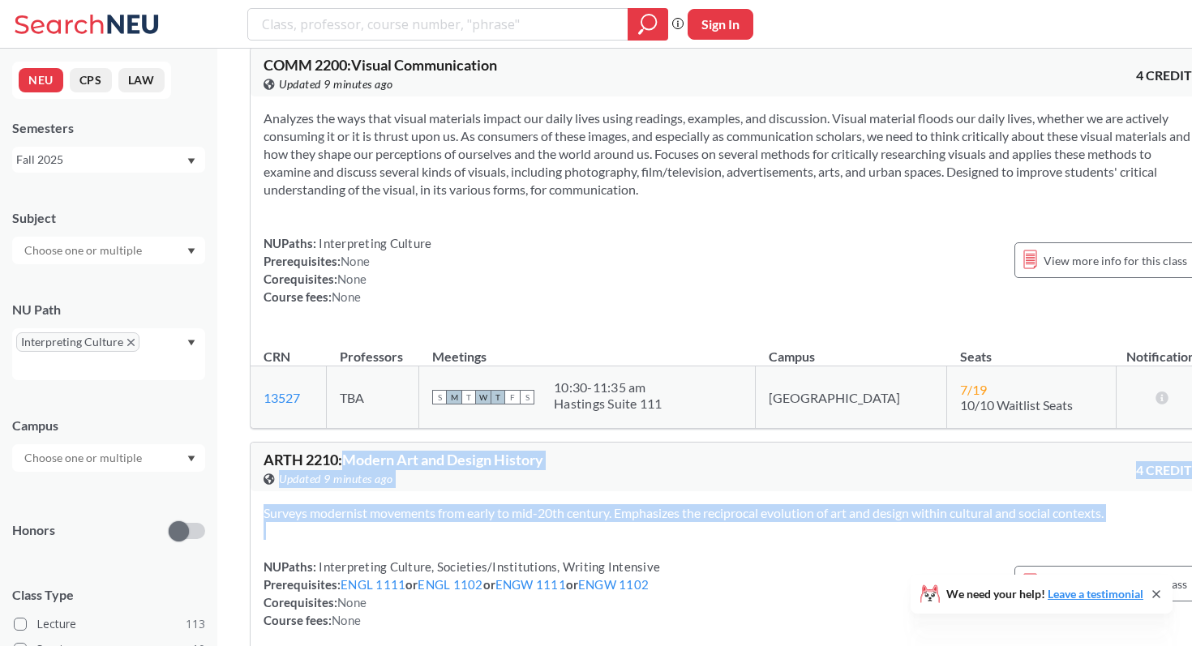
scroll to position [27247, 0]
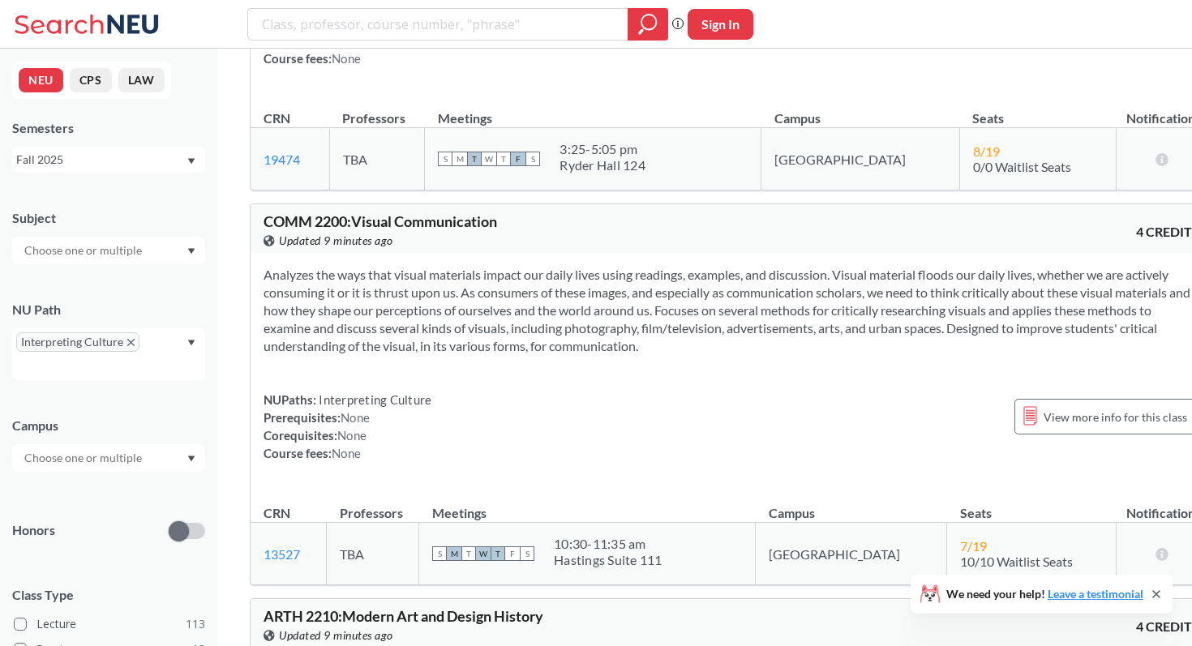
click at [520, 391] on div "NUPaths: Interpreting Culture Prerequisites: None Corequisites: None Course fee…" at bounding box center [732, 426] width 936 height 71
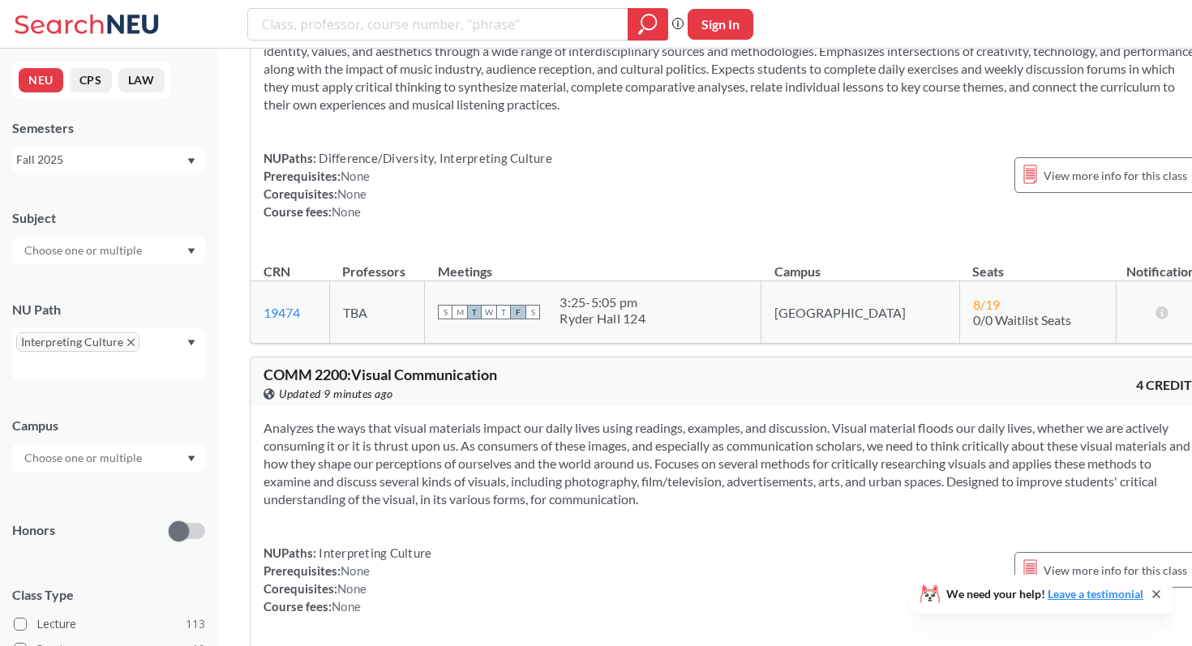
scroll to position [27047, 0]
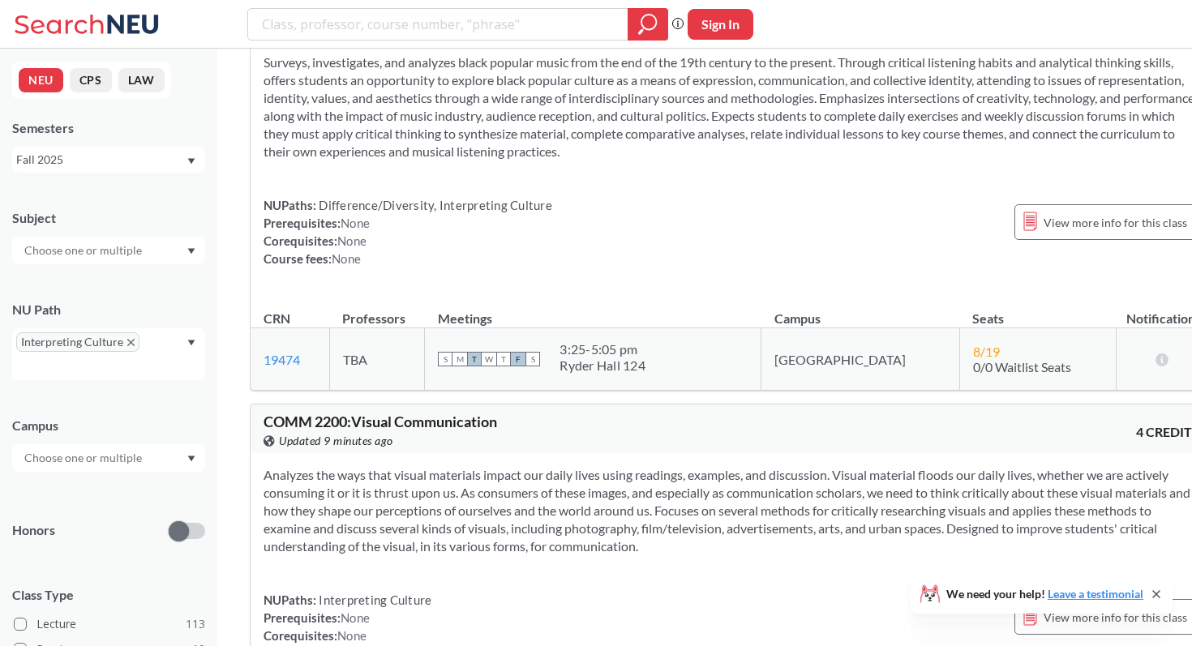
drag, startPoint x: 346, startPoint y: 255, endPoint x: 886, endPoint y: 380, distance: 554.2
click at [886, 404] on div "COMM 2200 : Visual Communication View this course on Banner. Updated 9 minutes …" at bounding box center [731, 595] width 963 height 382
click at [791, 453] on div "Analyzes the ways that visual materials impact our daily lives using readings, …" at bounding box center [732, 570] width 962 height 235
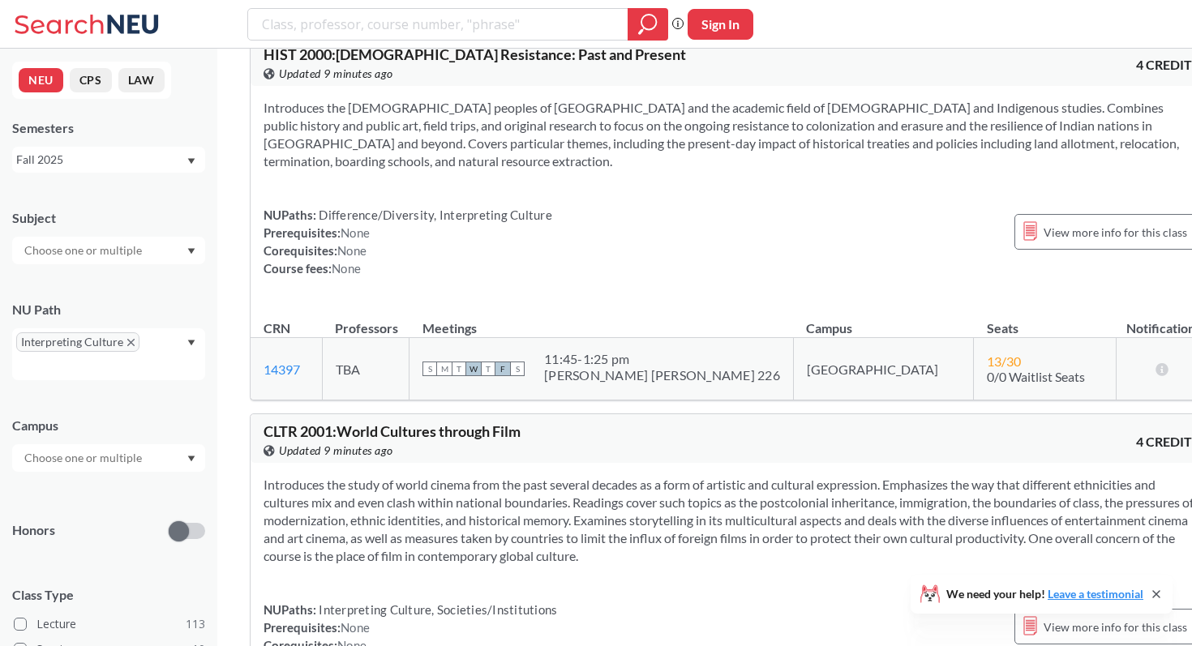
scroll to position [25250, 0]
